Goal: Share content

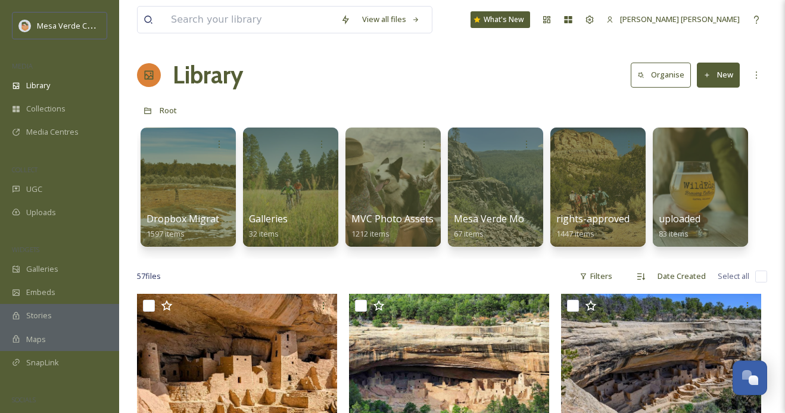
scroll to position [3741, 0]
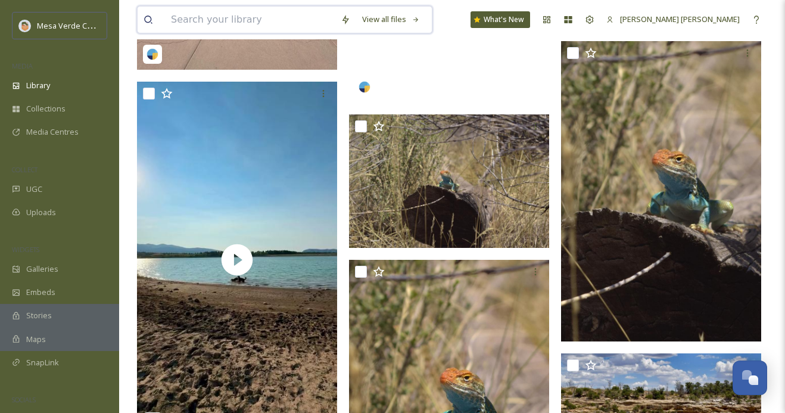
click at [246, 17] on input at bounding box center [250, 20] width 170 height 26
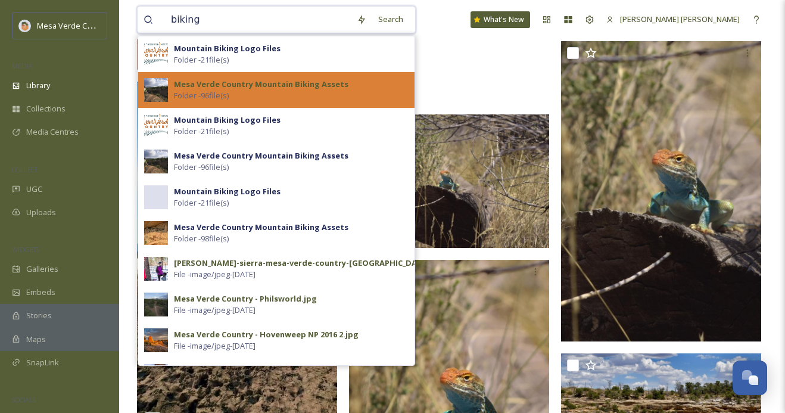
type input "biking"
click at [282, 96] on div "Mesa Verde Country Mountain Biking Assets Folder - 96 file(s)" at bounding box center [291, 90] width 235 height 23
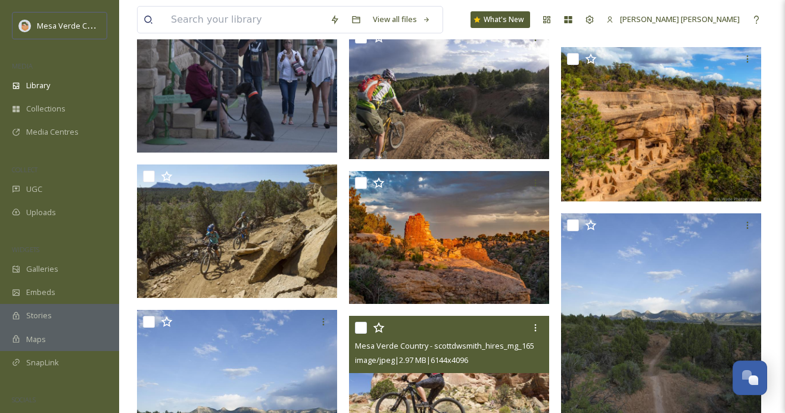
scroll to position [671, 0]
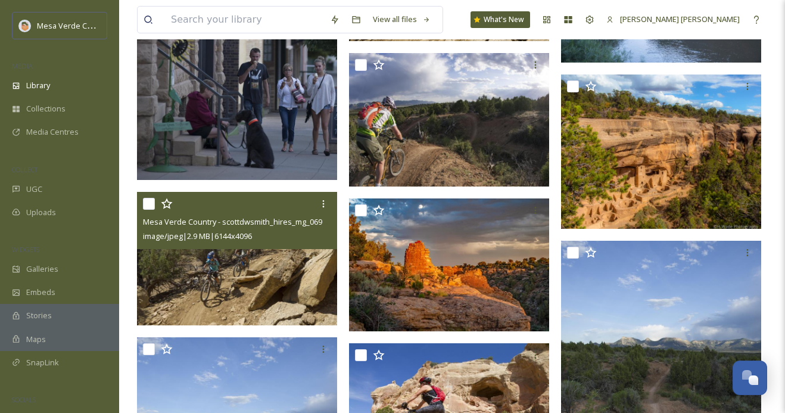
click at [144, 204] on input "checkbox" at bounding box center [149, 204] width 12 height 12
checkbox input "true"
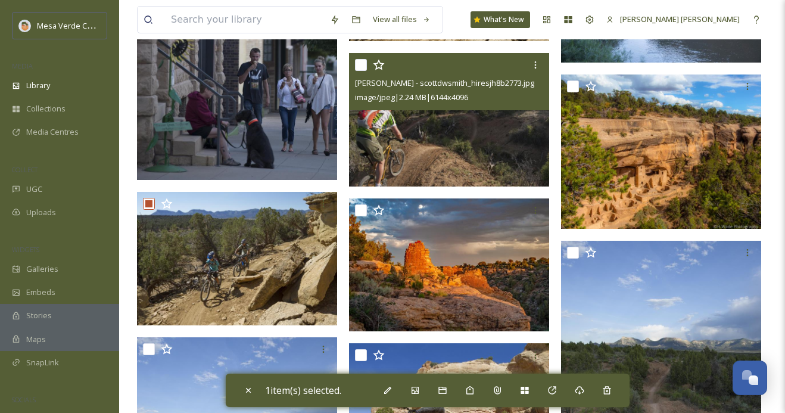
scroll to position [549, 0]
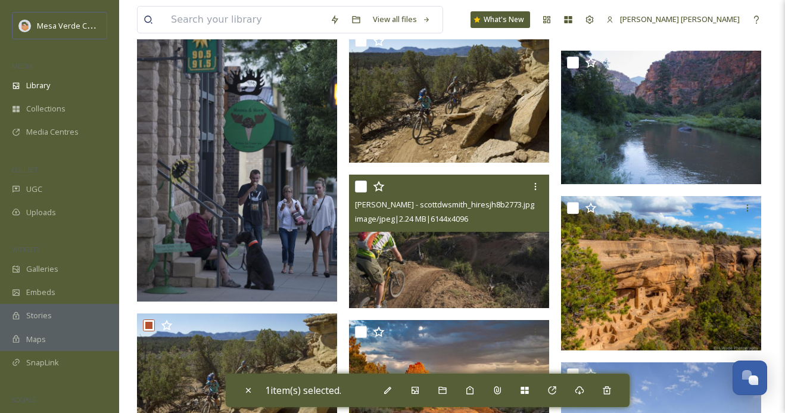
click at [359, 183] on input "checkbox" at bounding box center [361, 186] width 12 height 12
checkbox input "true"
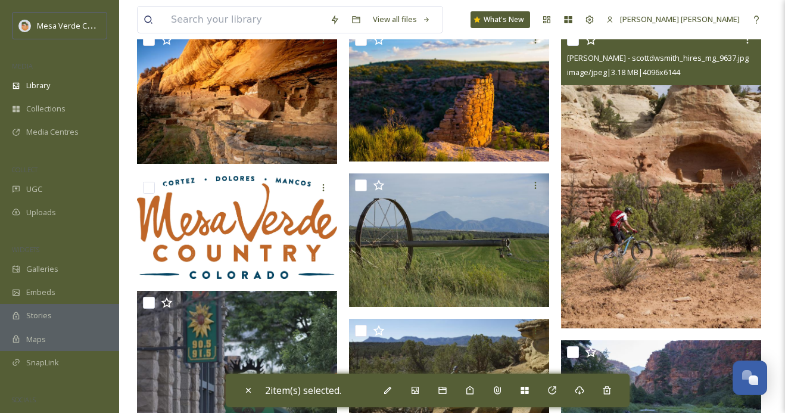
scroll to position [231, 0]
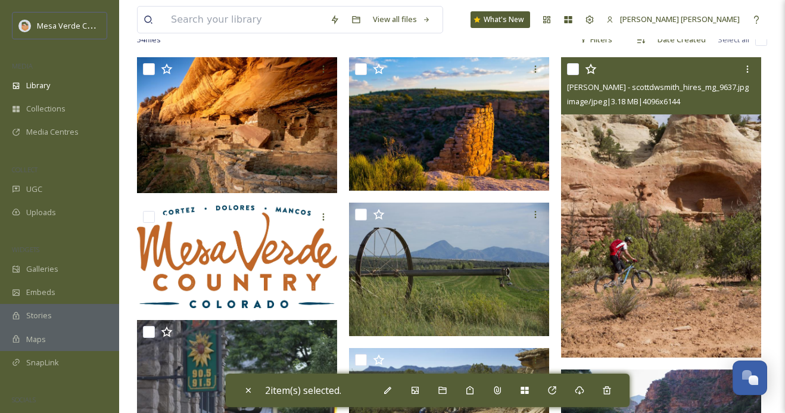
click at [572, 71] on input "checkbox" at bounding box center [573, 69] width 12 height 12
checkbox input "true"
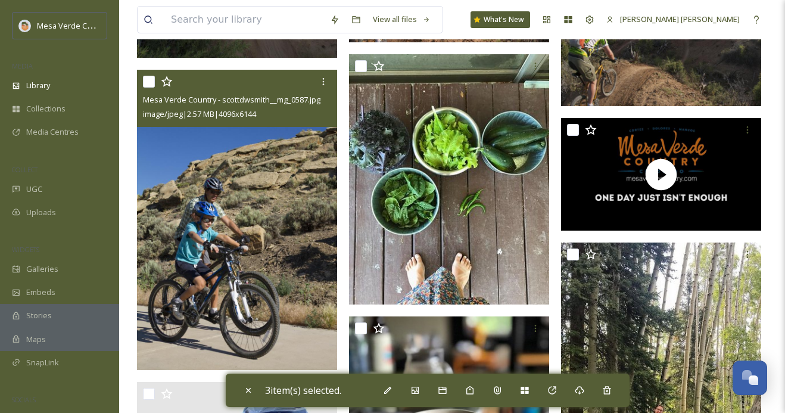
scroll to position [1247, 0]
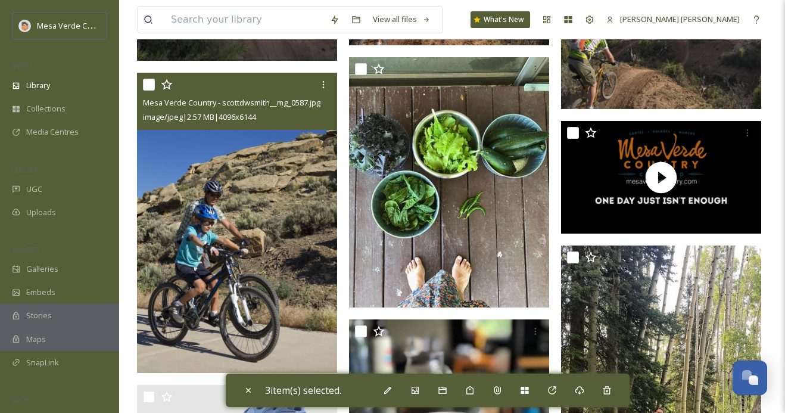
click at [147, 83] on input "checkbox" at bounding box center [149, 85] width 12 height 12
checkbox input "true"
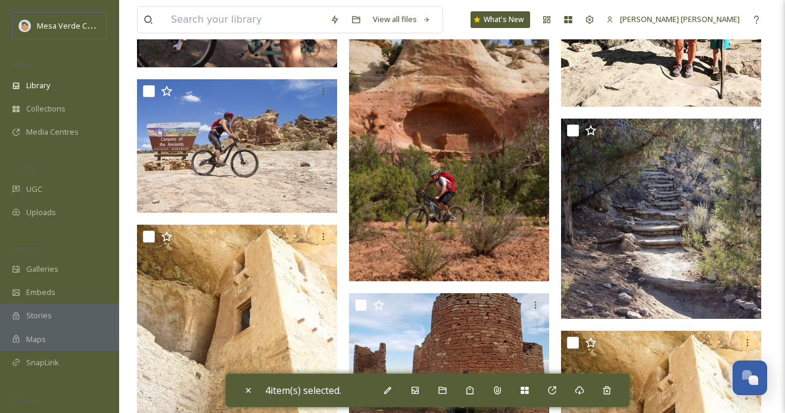
scroll to position [2126, 0]
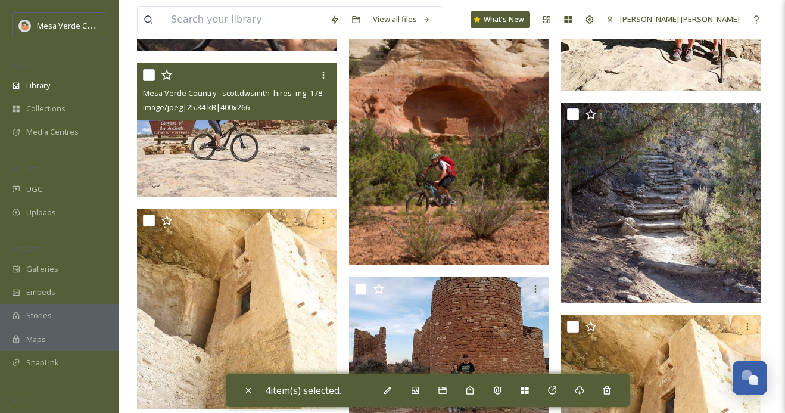
click at [148, 75] on input "checkbox" at bounding box center [149, 75] width 12 height 12
checkbox input "true"
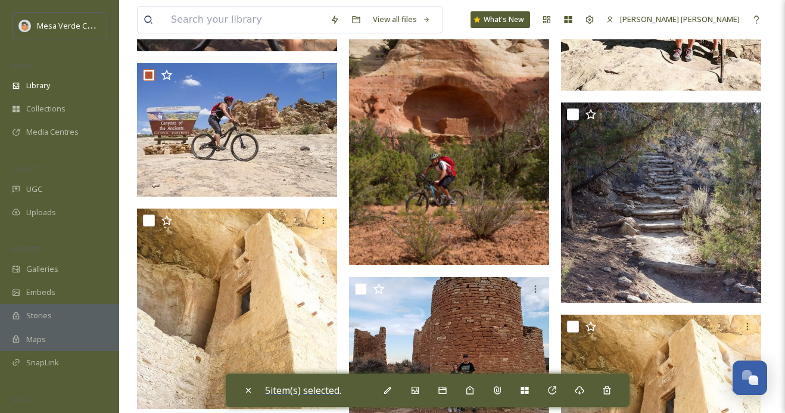
click at [330, 389] on span "5 item(s) selected." at bounding box center [303, 390] width 76 height 13
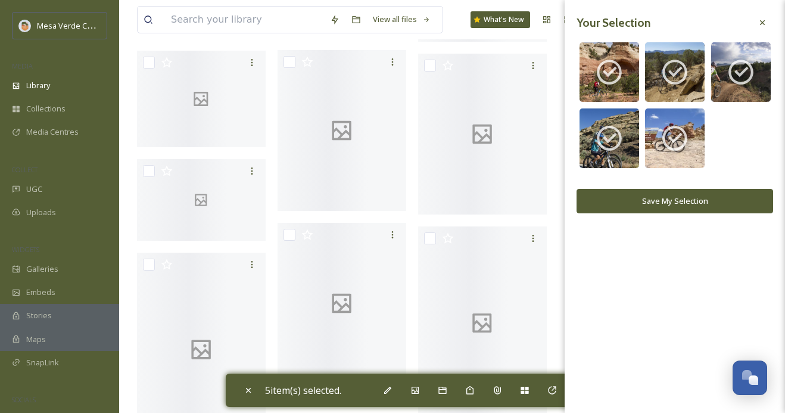
click at [667, 200] on button "Save My Selection" at bounding box center [675, 201] width 197 height 24
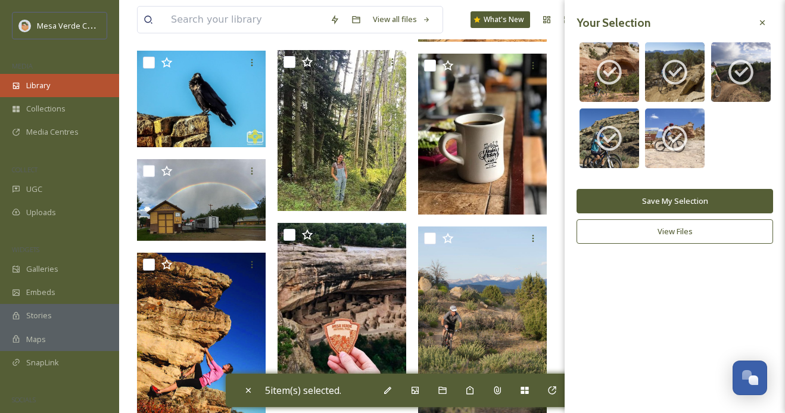
click at [60, 89] on div "Library" at bounding box center [59, 85] width 119 height 23
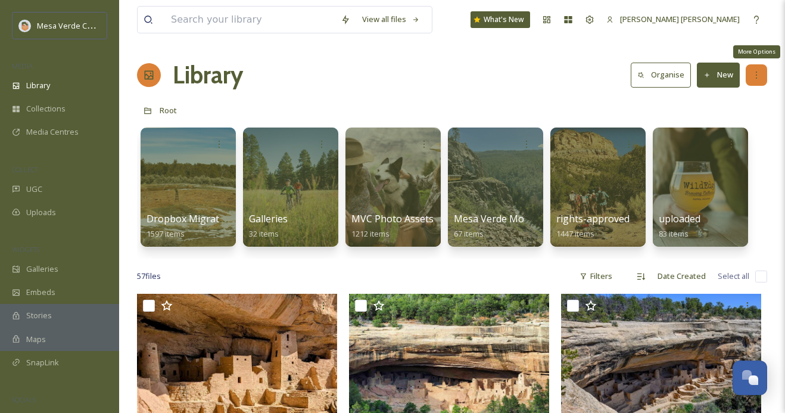
click at [761, 83] on div "More Options" at bounding box center [756, 74] width 21 height 21
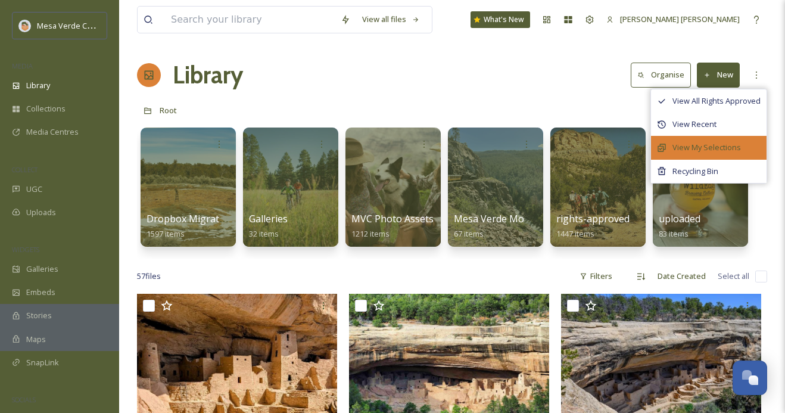
click at [724, 145] on span "View My Selections" at bounding box center [706, 147] width 68 height 11
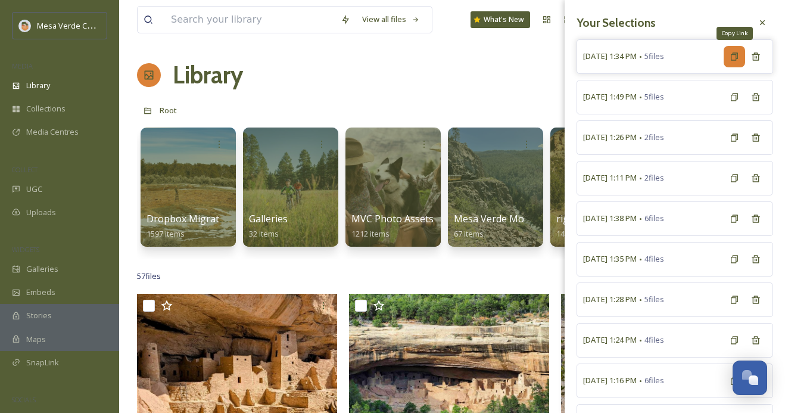
click at [728, 58] on div "Copy Link" at bounding box center [734, 56] width 21 height 21
